Goal: Transaction & Acquisition: Purchase product/service

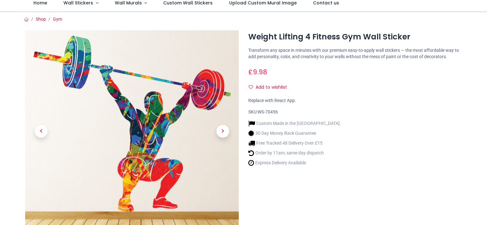
scroll to position [46, 0]
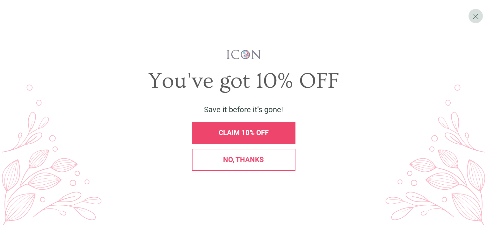
click at [272, 128] on div "CLAIM 10% OFF" at bounding box center [243, 133] width 103 height 22
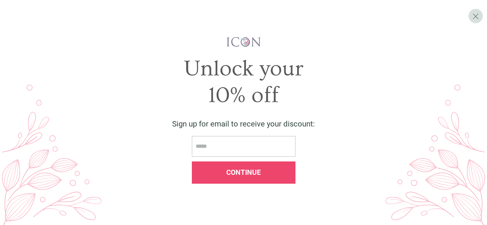
click at [261, 144] on input "email" at bounding box center [243, 146] width 103 height 21
type input "**********"
click at [243, 180] on div "Continue" at bounding box center [243, 173] width 103 height 22
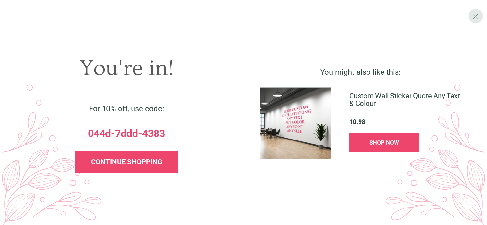
click at [474, 18] on span "X" at bounding box center [475, 16] width 7 height 10
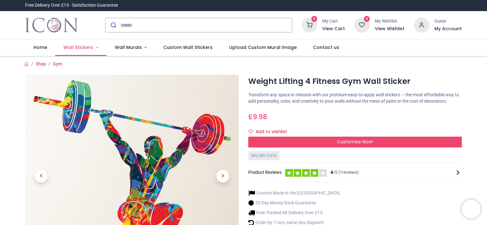
click at [94, 48] on link "Wall Stickers" at bounding box center [80, 47] width 51 height 17
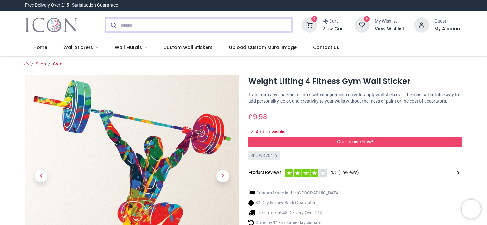
click at [124, 29] on input "search" at bounding box center [205, 25] width 171 height 14
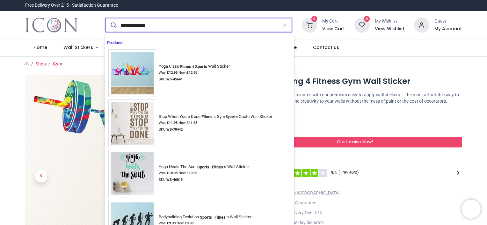
type input "**********"
click at [105, 18] on button "submit" at bounding box center [112, 25] width 15 height 14
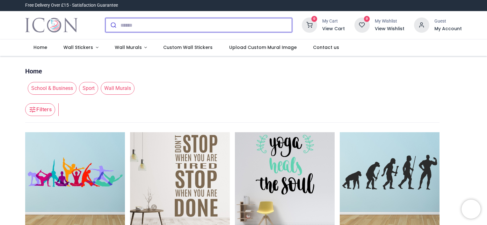
click at [138, 23] on input "search" at bounding box center [205, 25] width 171 height 14
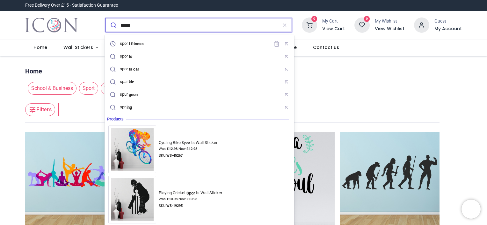
type input "*****"
click at [105, 18] on button "submit" at bounding box center [112, 25] width 15 height 14
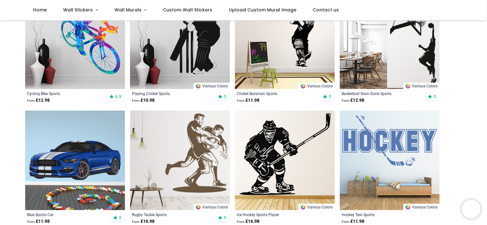
scroll to position [125, 0]
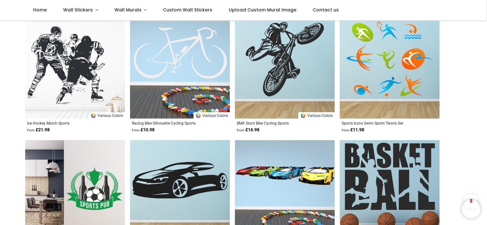
scroll to position [913, 0]
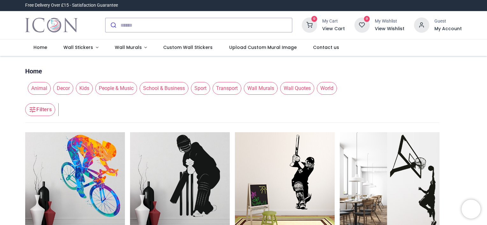
click at [199, 90] on span "Sport" at bounding box center [200, 88] width 19 height 13
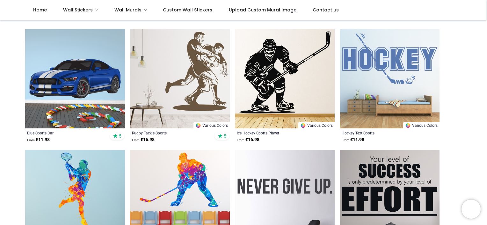
scroll to position [8, 0]
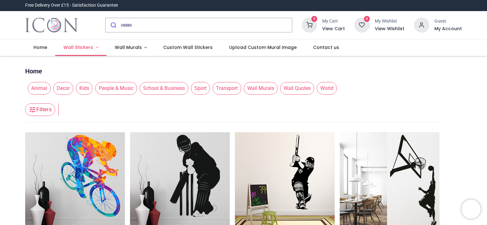
click at [96, 49] on link "Wall Stickers" at bounding box center [80, 47] width 51 height 17
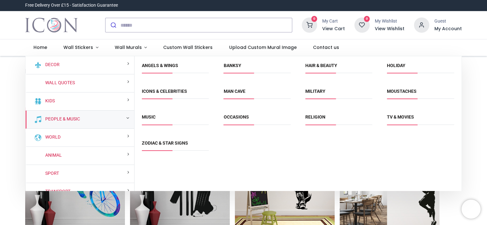
scroll to position [46, 0]
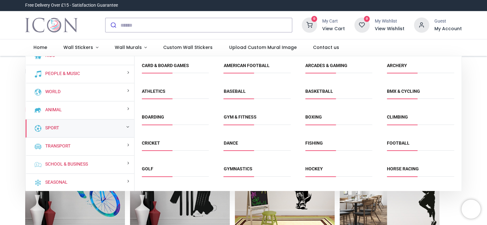
click at [111, 126] on div "Sport" at bounding box center [79, 129] width 109 height 18
click at [129, 126] on div "Sport" at bounding box center [79, 129] width 109 height 18
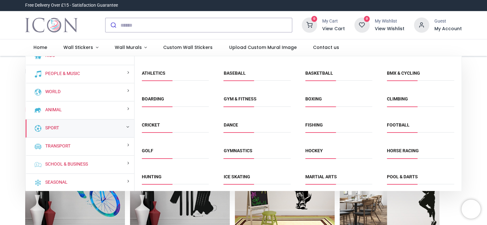
scroll to position [18, 0]
click at [407, 125] on link "Football" at bounding box center [398, 125] width 23 height 5
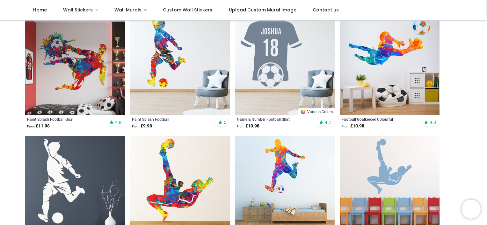
scroll to position [127, 0]
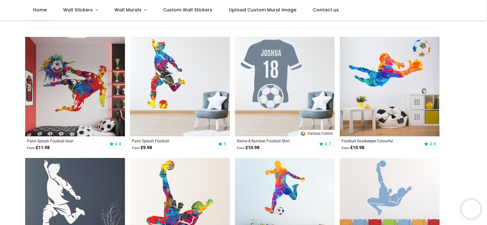
click at [148, 92] on img at bounding box center [180, 87] width 100 height 100
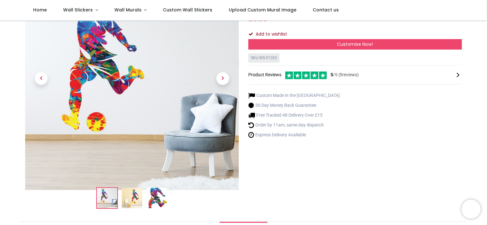
scroll to position [11, 0]
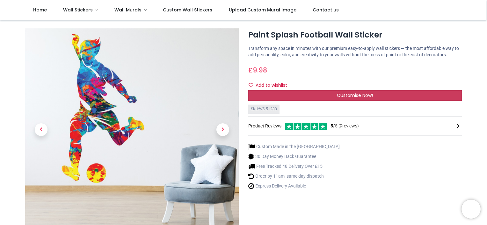
click at [306, 93] on div "Customise Now!" at bounding box center [354, 95] width 213 height 11
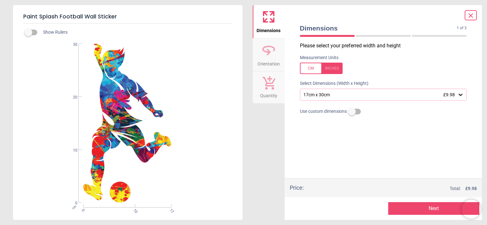
click at [317, 97] on div "17cm x 30cm £9.98" at bounding box center [380, 94] width 155 height 5
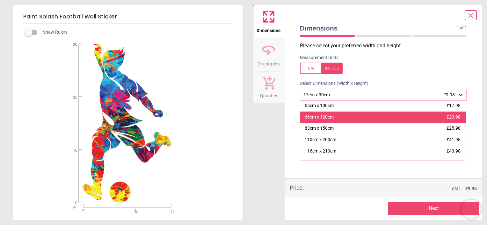
scroll to position [59, 0]
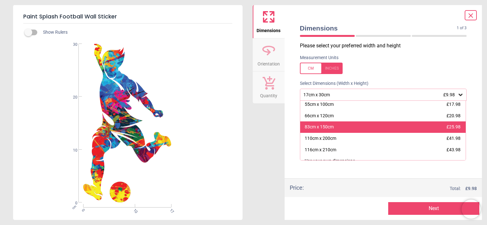
click at [315, 125] on div "83cm x 150cm" at bounding box center [318, 127] width 29 height 6
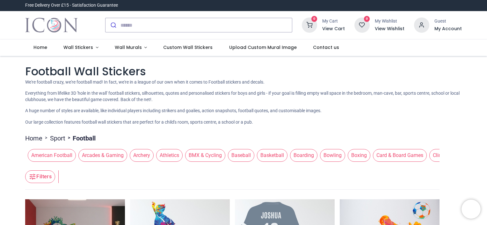
scroll to position [29, 0]
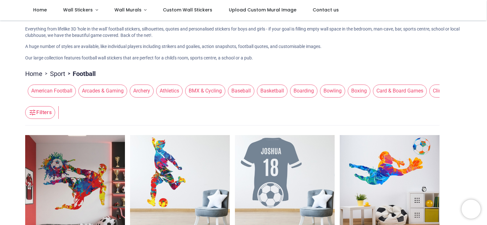
click at [167, 96] on span "Athletics" at bounding box center [169, 91] width 26 height 13
click at [266, 91] on span "Basketball" at bounding box center [272, 91] width 31 height 13
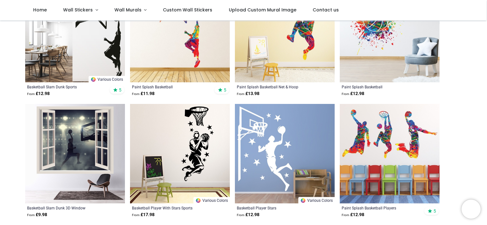
scroll to position [234, 0]
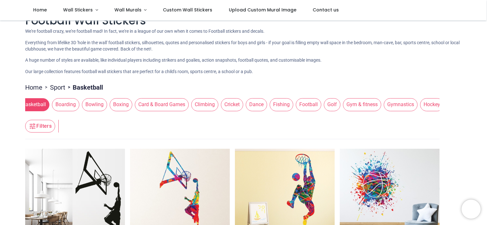
scroll to position [0, 238]
click at [346, 109] on span "Gym & fitness" at bounding box center [362, 104] width 38 height 13
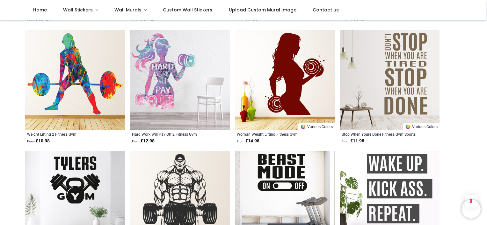
scroll to position [499, 0]
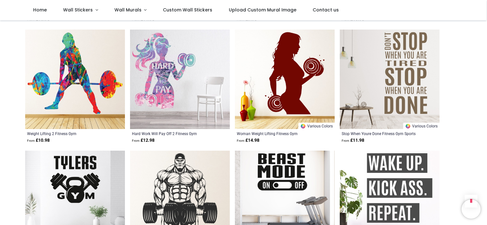
click at [75, 70] on img at bounding box center [75, 80] width 100 height 100
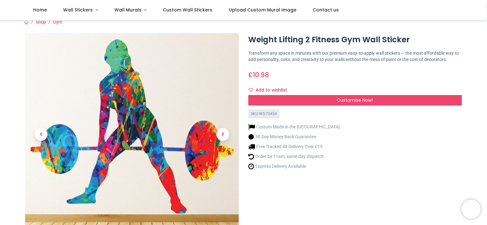
scroll to position [6, 0]
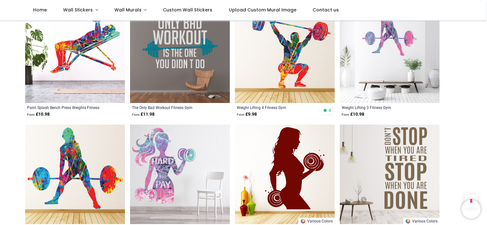
scroll to position [386, 0]
click at [253, 68] on img at bounding box center [285, 54] width 100 height 100
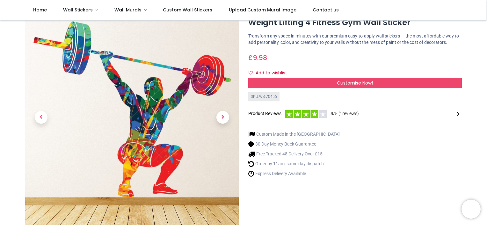
scroll to position [23, 0]
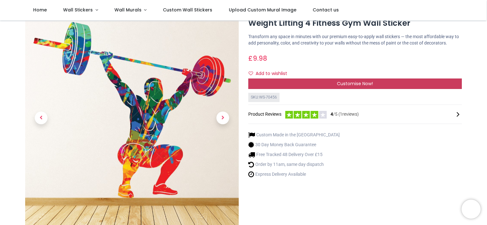
click at [293, 87] on div "Customise Now!" at bounding box center [354, 84] width 213 height 11
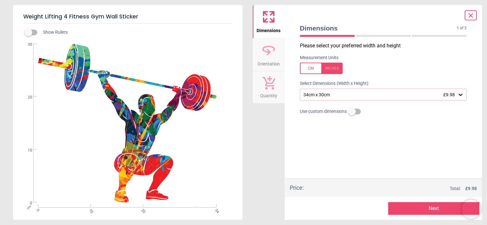
click at [317, 100] on div "34cm x 30cm £9.98" at bounding box center [383, 95] width 167 height 12
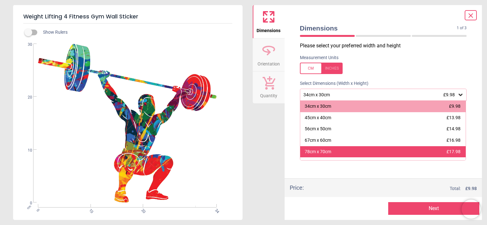
scroll to position [42, 0]
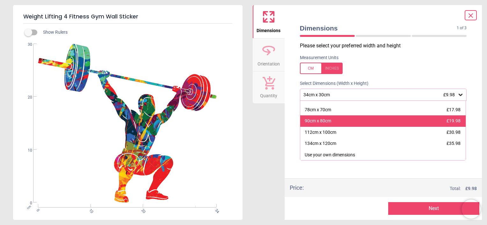
click at [309, 125] on div "90cm x 80cm £19.98" at bounding box center [383, 121] width 166 height 11
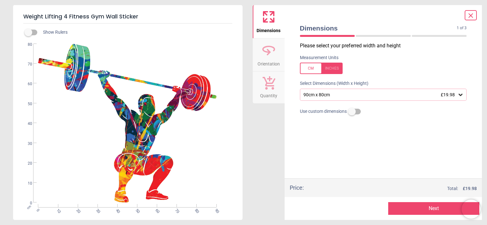
click at [310, 98] on div "90cm x 80cm £19.98" at bounding box center [383, 95] width 167 height 12
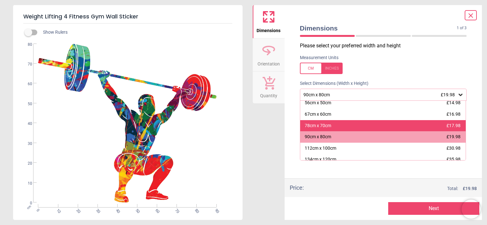
scroll to position [32, 0]
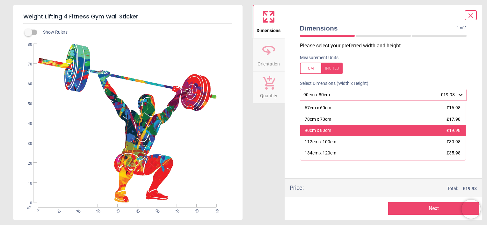
click at [315, 129] on div "90cm x 80cm" at bounding box center [317, 131] width 26 height 6
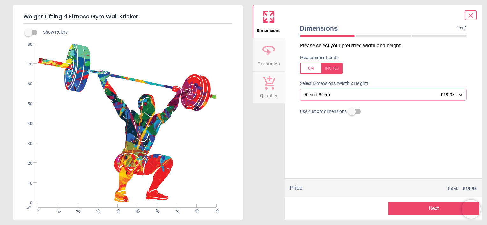
click at [421, 210] on button "Next" at bounding box center [433, 209] width 91 height 13
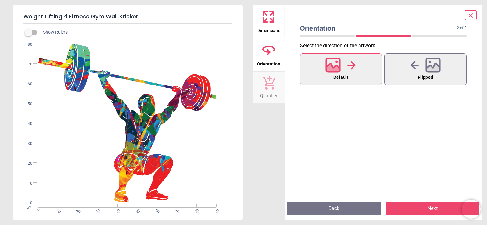
click at [421, 210] on button "Next" at bounding box center [432, 209] width 94 height 13
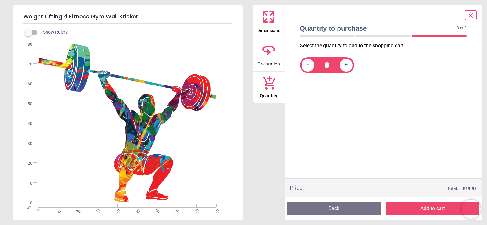
click at [421, 210] on button "Add to cart" at bounding box center [432, 209] width 94 height 13
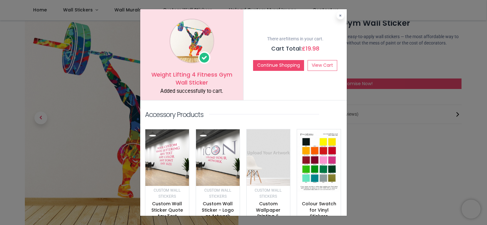
click at [313, 59] on div "There are 1 items in your cart. Cart Total: £ 19.98 Continue Shopping View Cart" at bounding box center [294, 54] width 103 height 91
click at [315, 67] on link "View Cart" at bounding box center [322, 65] width 30 height 11
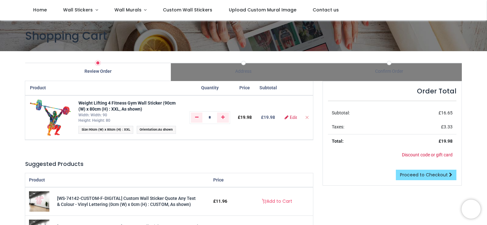
scroll to position [76, 0]
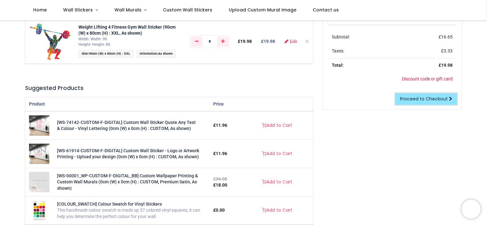
click at [411, 103] on link "Proceed to Checkout" at bounding box center [425, 99] width 61 height 11
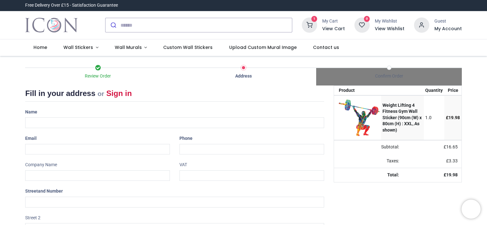
select select "***"
click at [61, 23] on img "Logo of Icon Wall Stickers" at bounding box center [51, 25] width 53 height 18
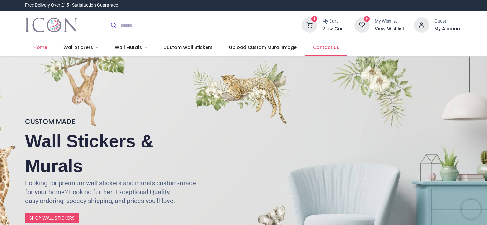
click at [325, 51] on link "Contact us" at bounding box center [325, 47] width 42 height 17
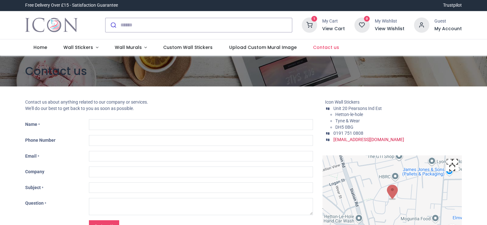
type input "***"
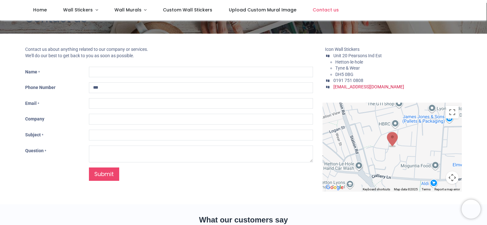
scroll to position [18, 0]
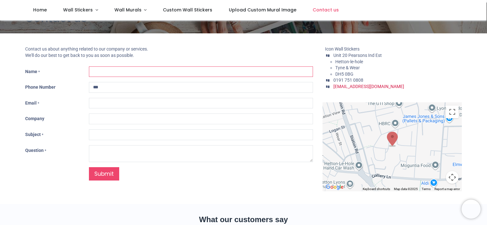
click at [274, 69] on input "Name *" at bounding box center [201, 72] width 224 height 11
type input "**********"
click at [152, 134] on input "Subject *" at bounding box center [201, 135] width 224 height 11
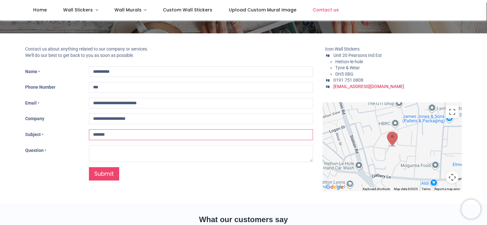
type input "*******"
click at [152, 160] on textarea "Question *" at bounding box center [201, 154] width 224 height 17
click at [355, 87] on link "[EMAIL_ADDRESS][DOMAIN_NAME]" at bounding box center [368, 86] width 71 height 5
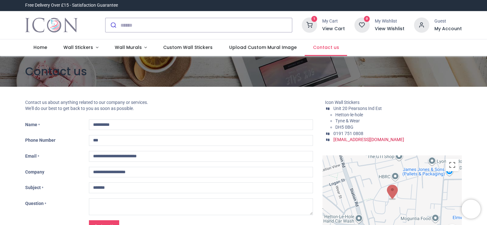
click at [321, 51] on link "Contact us" at bounding box center [325, 47] width 42 height 17
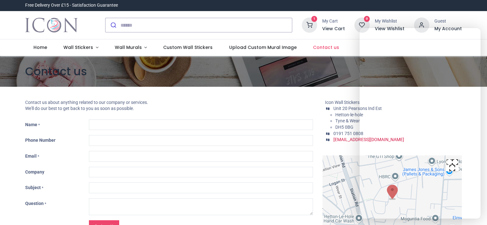
type input "***"
